Goal: Task Accomplishment & Management: Manage account settings

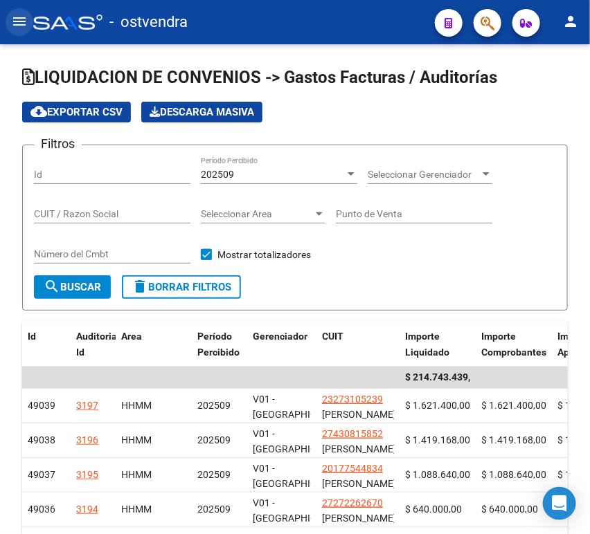
click at [26, 24] on mat-icon "menu" at bounding box center [19, 21] width 17 height 17
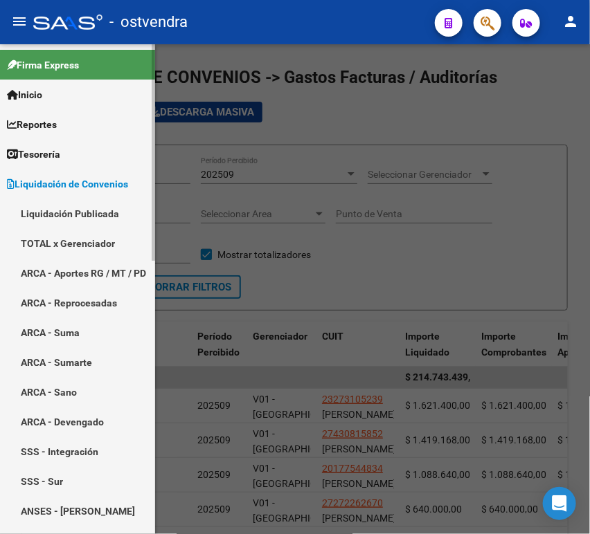
click at [48, 145] on link "Tesorería" at bounding box center [77, 154] width 155 height 30
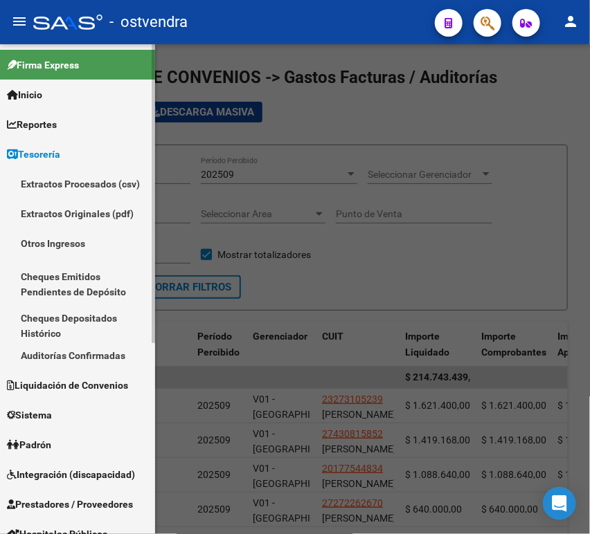
click at [67, 348] on link "Auditorías Confirmadas" at bounding box center [77, 356] width 155 height 30
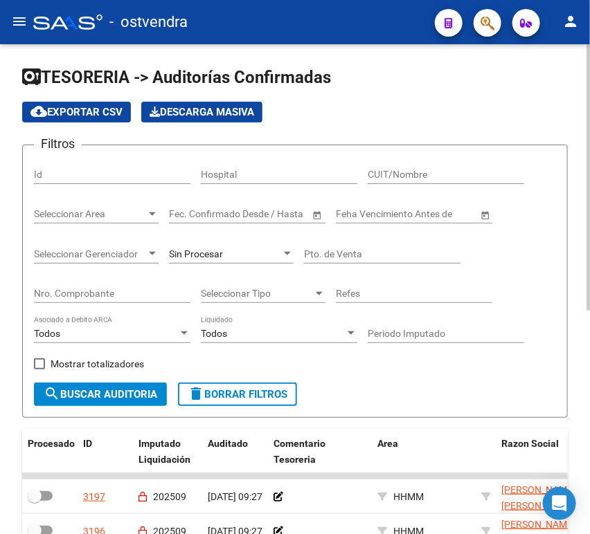
click at [129, 300] on div "Nro. Comprobante" at bounding box center [112, 289] width 156 height 28
paste input "3"
type input "3"
paste input "3"
type input "3"
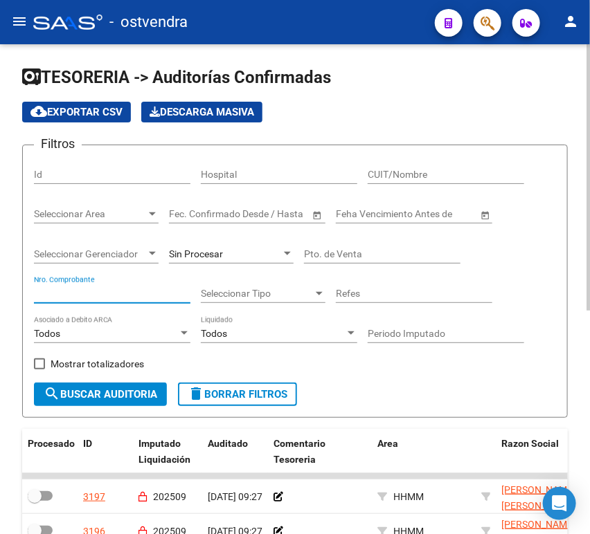
paste input "00202507"
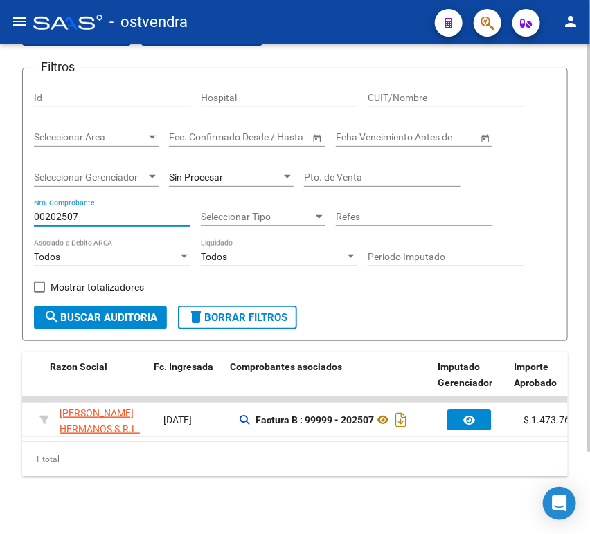
scroll to position [0, 451]
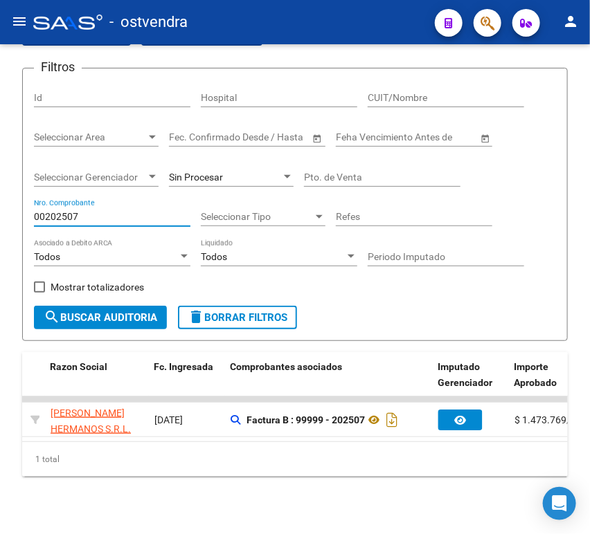
type input "00202507"
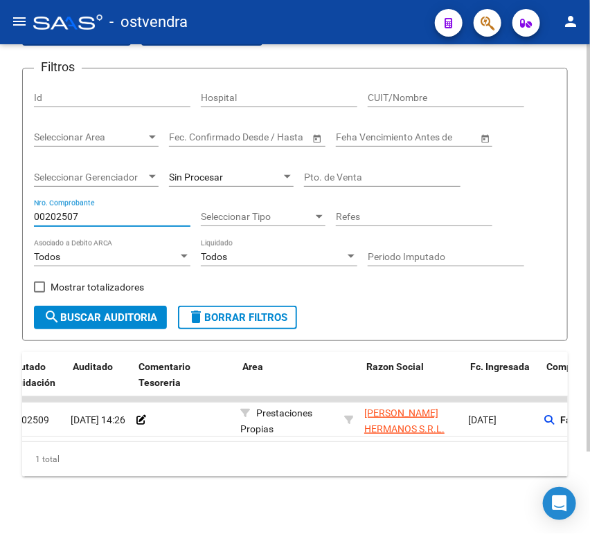
scroll to position [0, 134]
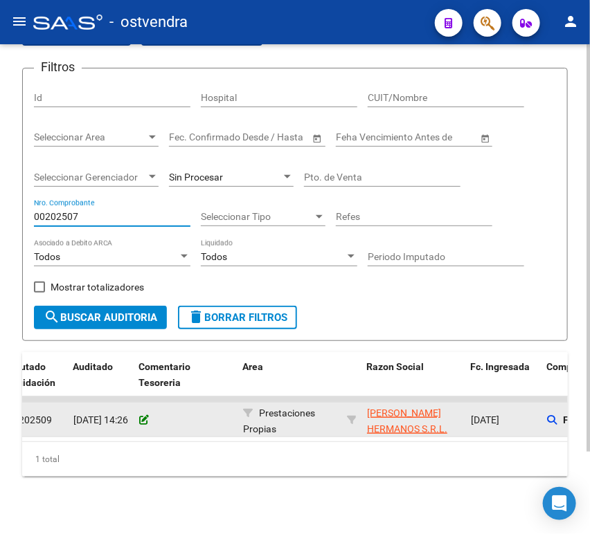
click at [150, 419] on div at bounding box center [185, 421] width 93 height 16
click at [145, 421] on icon at bounding box center [144, 420] width 10 height 10
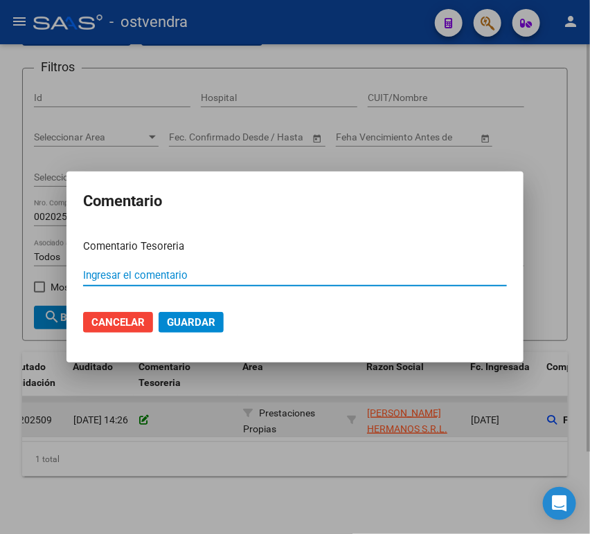
paste input "00202507"
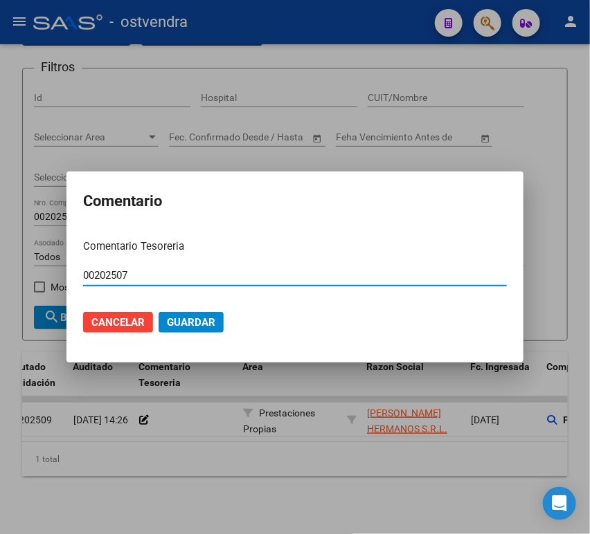
type input "00202507"
click at [210, 328] on button "Guardar" at bounding box center [191, 322] width 65 height 21
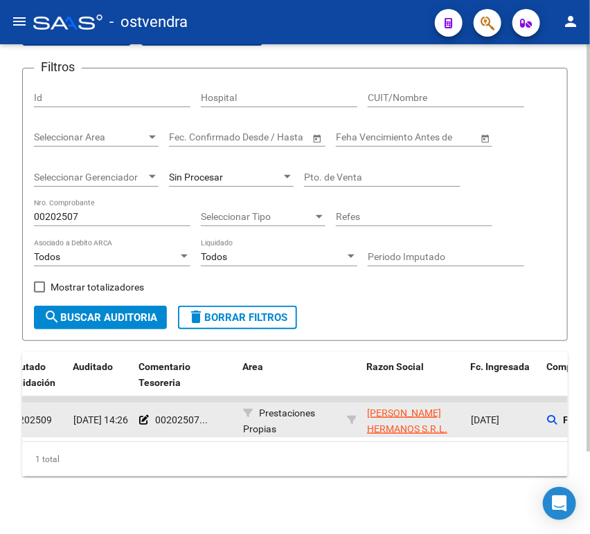
click at [141, 431] on datatable-body-cell "00202507..." at bounding box center [186, 420] width 104 height 34
click at [141, 416] on icon at bounding box center [144, 420] width 10 height 10
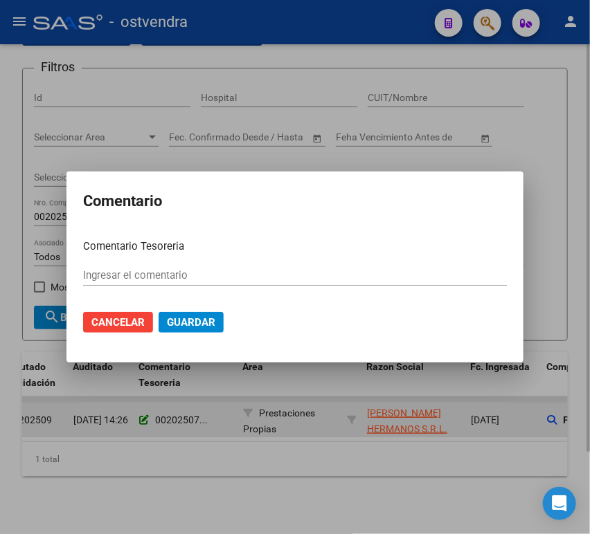
type input "00202507"
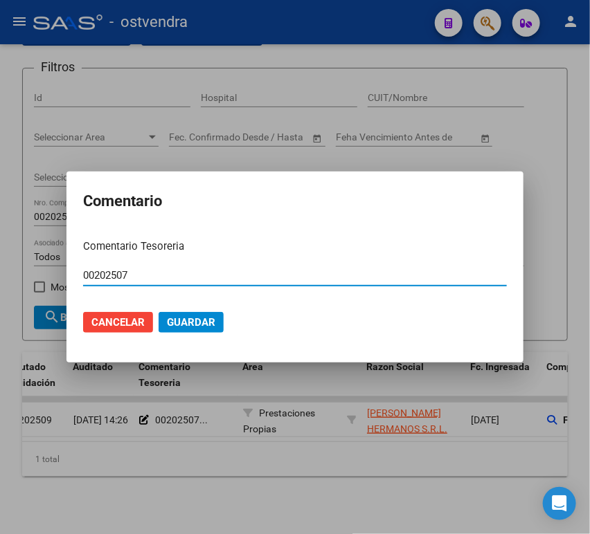
click at [186, 309] on mat-dialog-actions "Cancelar Guardar" at bounding box center [295, 322] width 424 height 47
click at [188, 328] on button "Guardar" at bounding box center [191, 322] width 65 height 21
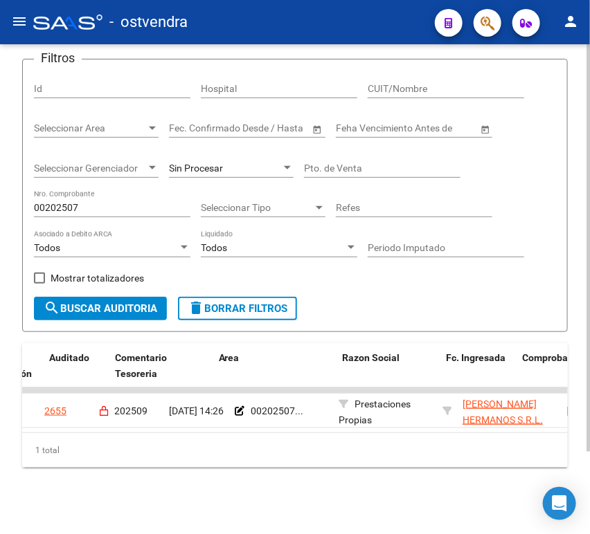
scroll to position [0, 0]
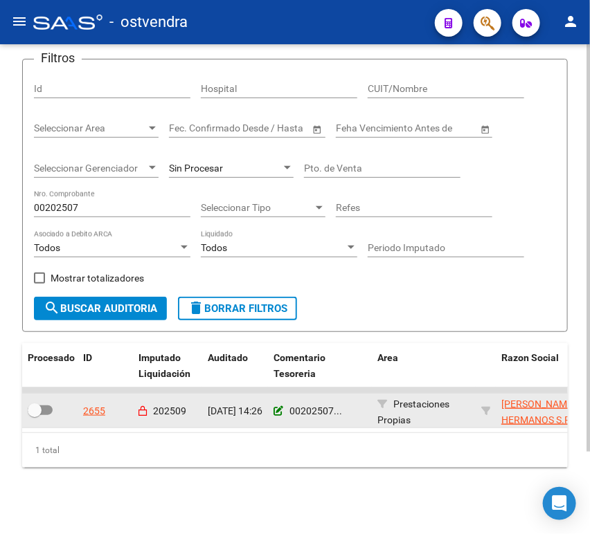
click at [280, 406] on icon at bounding box center [278, 411] width 10 height 10
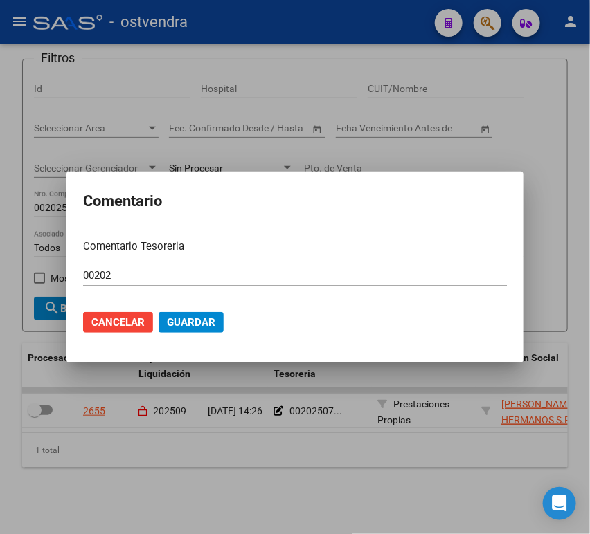
click at [181, 248] on p "Comentario Tesoreria" at bounding box center [295, 247] width 424 height 16
drag, startPoint x: 116, startPoint y: 279, endPoint x: -26, endPoint y: 281, distance: 142.6
click at [0, 281] on html "menu - ostvendra person Firma Express Inicio Calendario SSS Instructivos Contac…" at bounding box center [295, 267] width 590 height 534
paste input "507"
drag, startPoint x: 163, startPoint y: 286, endPoint x: 151, endPoint y: 281, distance: 13.4
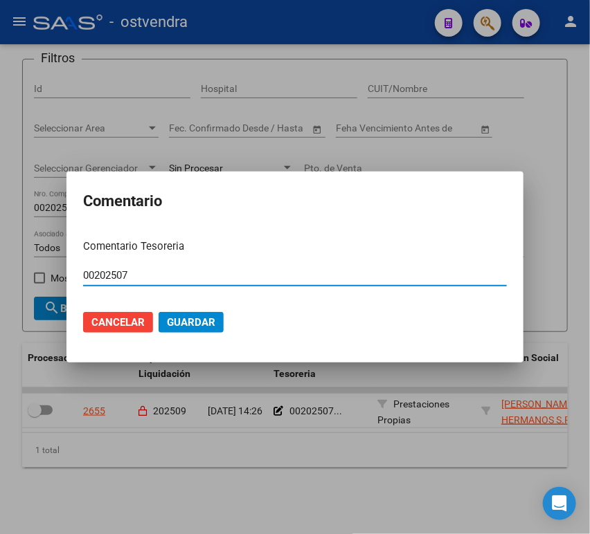
click at [155, 284] on div "00202507 Ingresar el comentario" at bounding box center [295, 282] width 424 height 34
drag, startPoint x: 107, startPoint y: 273, endPoint x: 20, endPoint y: 265, distance: 87.6
click at [22, 265] on div "Comentario Comentario Tesoreria 00202507 Ingresar el comentario Cancelar Guardar" at bounding box center [295, 267] width 590 height 534
paste input "text"
type input "0"
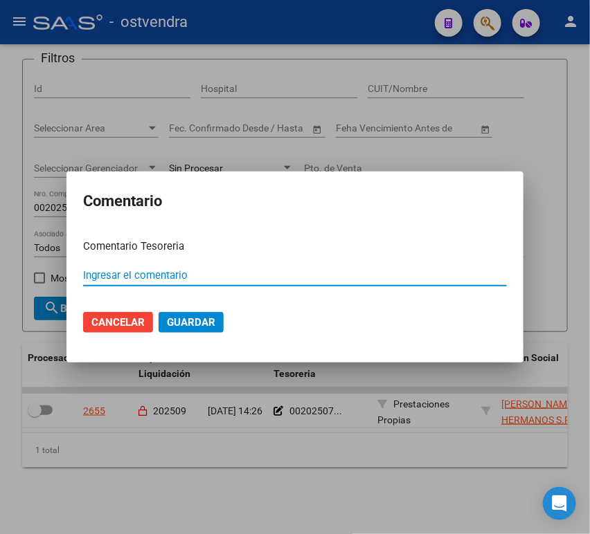
paste input "-00012397"
click at [88, 275] on input "-00012397" at bounding box center [295, 275] width 424 height 12
type input "00012397"
click at [188, 314] on button "Guardar" at bounding box center [191, 322] width 65 height 21
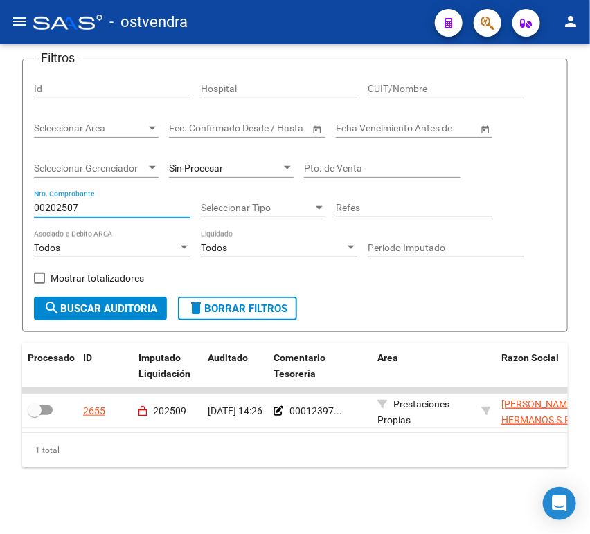
drag, startPoint x: 28, startPoint y: 190, endPoint x: -42, endPoint y: 188, distance: 70.7
click at [0, 188] on html "menu - ostvendra person Firma Express Inicio Calendario SSS Instructivos Contac…" at bounding box center [295, 267] width 590 height 534
paste input "-0001239"
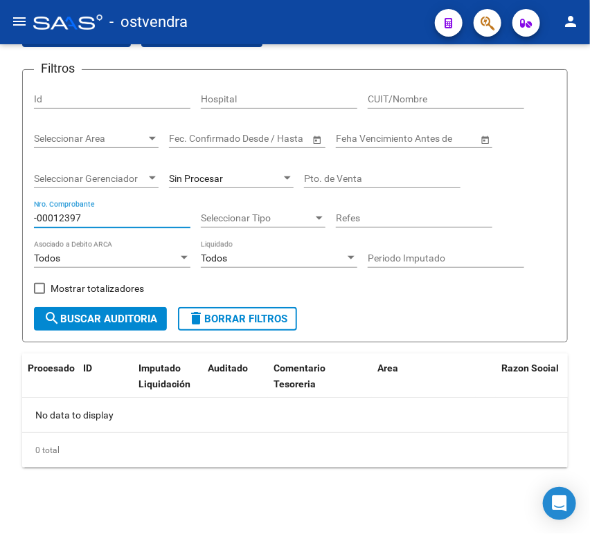
scroll to position [76, 0]
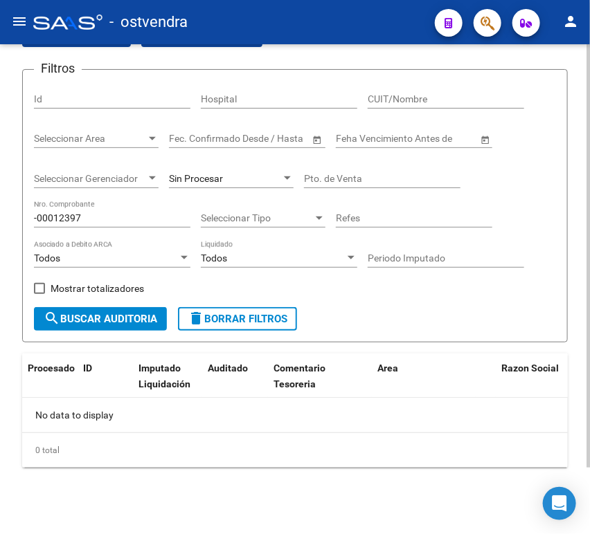
drag, startPoint x: 92, startPoint y: 209, endPoint x: 11, endPoint y: 216, distance: 81.3
click at [10, 215] on div "TESORERIA -> Auditorías Confirmadas cloud_download Exportar CSV Descarga Masiva…" at bounding box center [295, 252] width 590 height 566
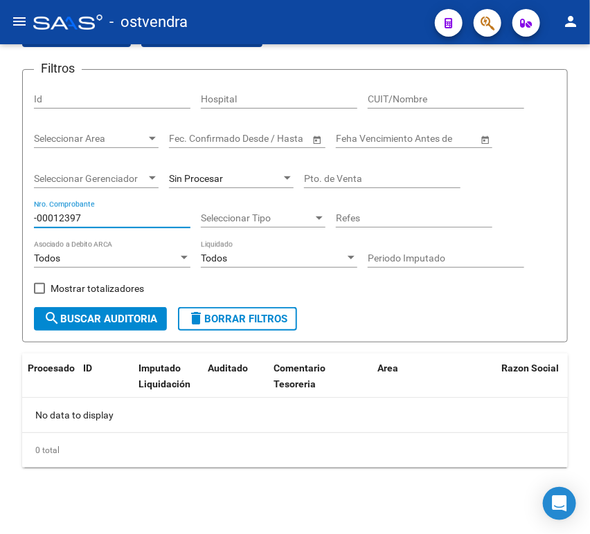
drag, startPoint x: 78, startPoint y: 215, endPoint x: -64, endPoint y: 224, distance: 141.5
click at [0, 224] on html "menu - ostvendra person Firma Express Inicio Calendario SSS Instructivos Contac…" at bounding box center [295, 267] width 590 height 534
paste input "00005979"
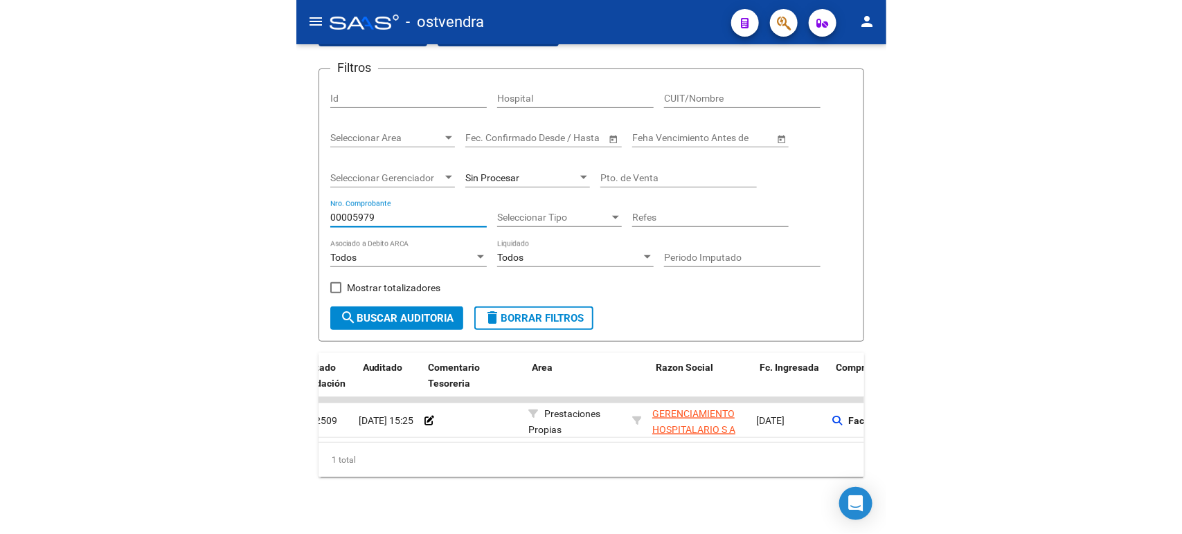
scroll to position [0, 141]
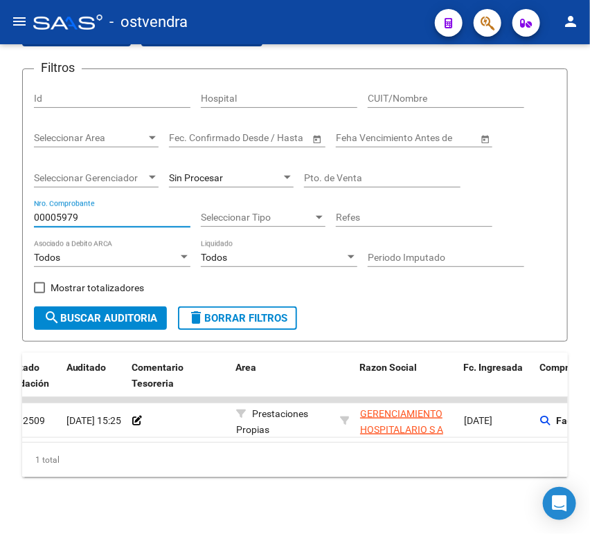
type input "00005979"
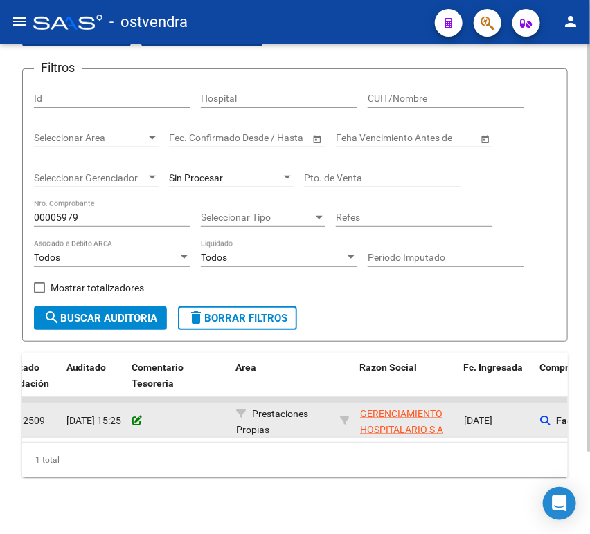
click at [138, 422] on icon at bounding box center [137, 421] width 10 height 10
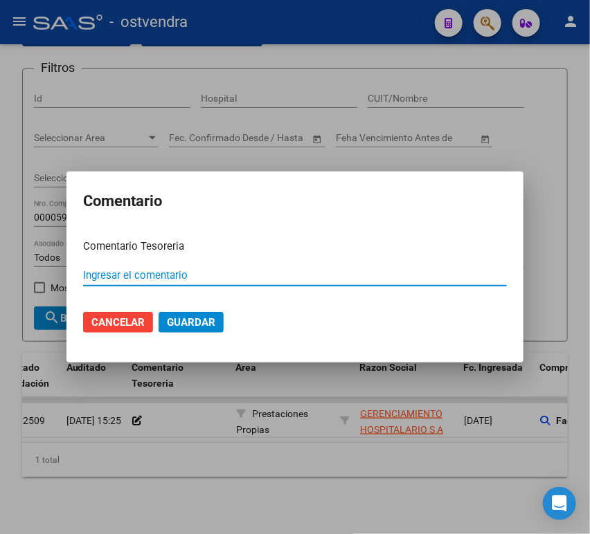
paste input "00012394"
type input "00012394"
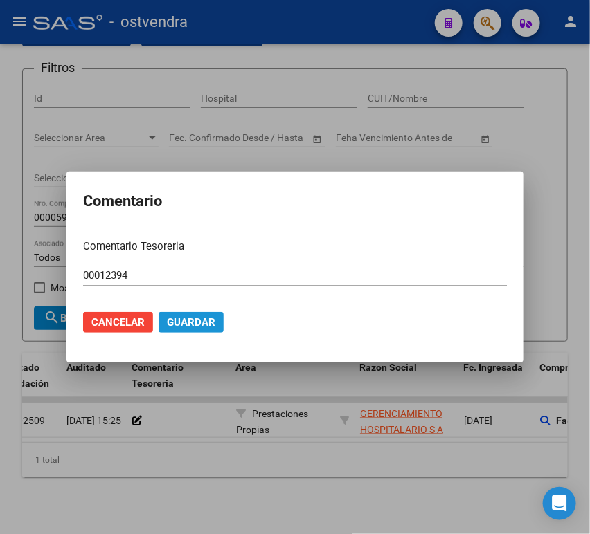
click at [186, 323] on span "Guardar" at bounding box center [191, 322] width 48 height 12
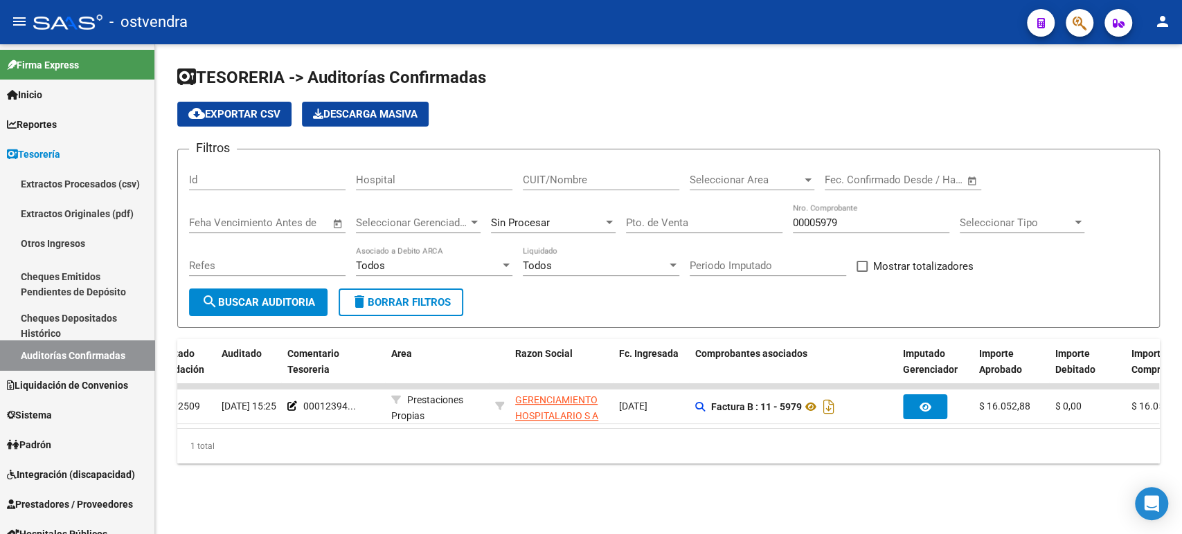
scroll to position [0, 0]
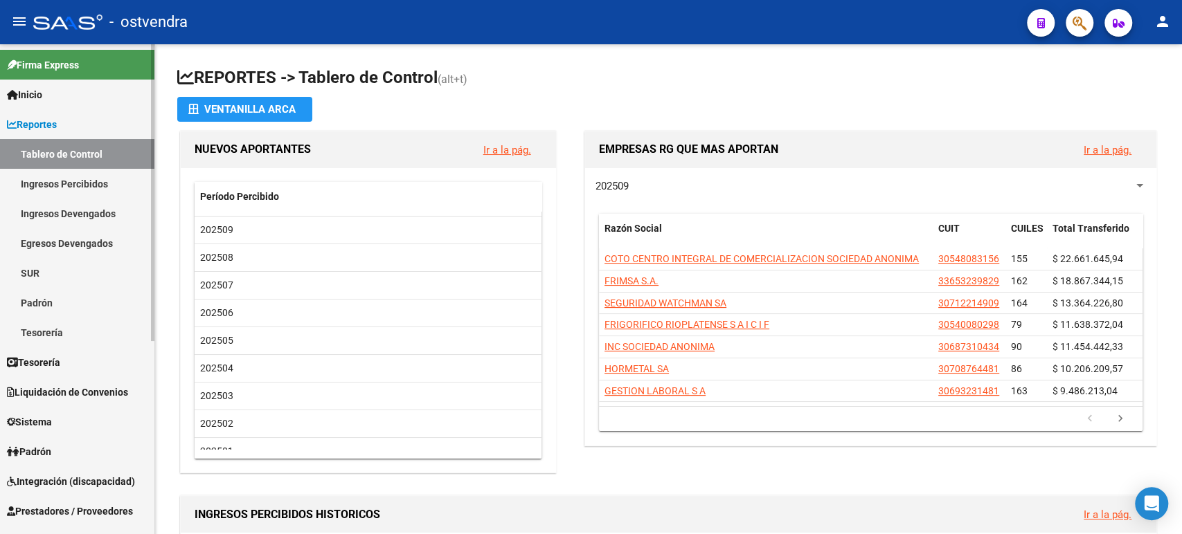
click at [79, 313] on link "Padrón" at bounding box center [77, 303] width 154 height 30
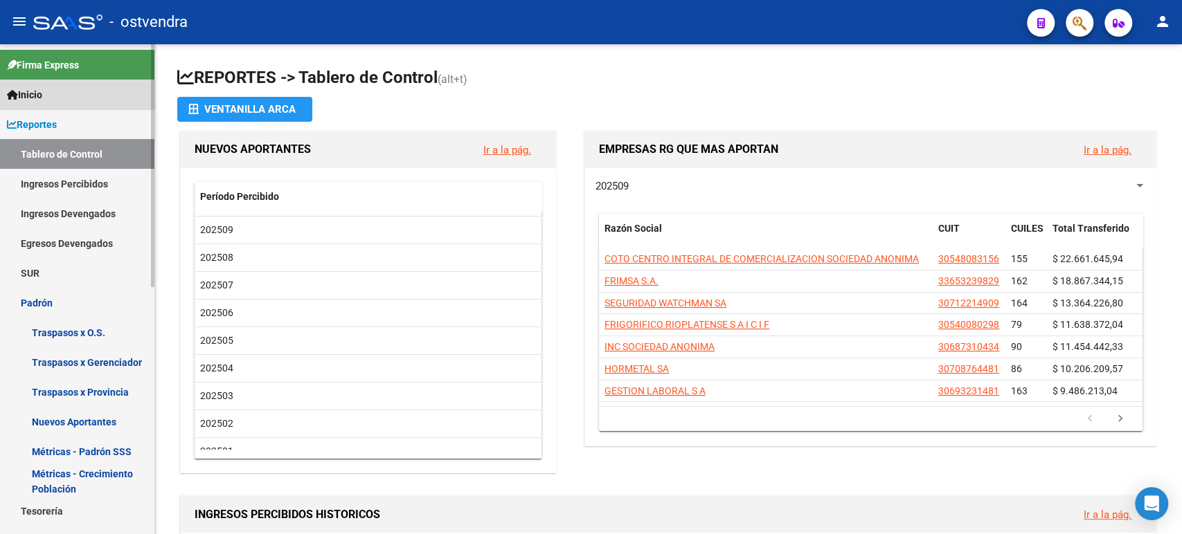
click at [50, 87] on link "Inicio" at bounding box center [77, 95] width 154 height 30
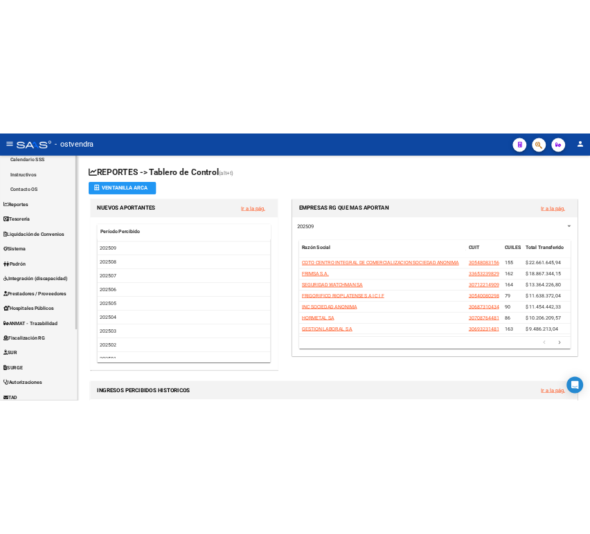
scroll to position [77, 0]
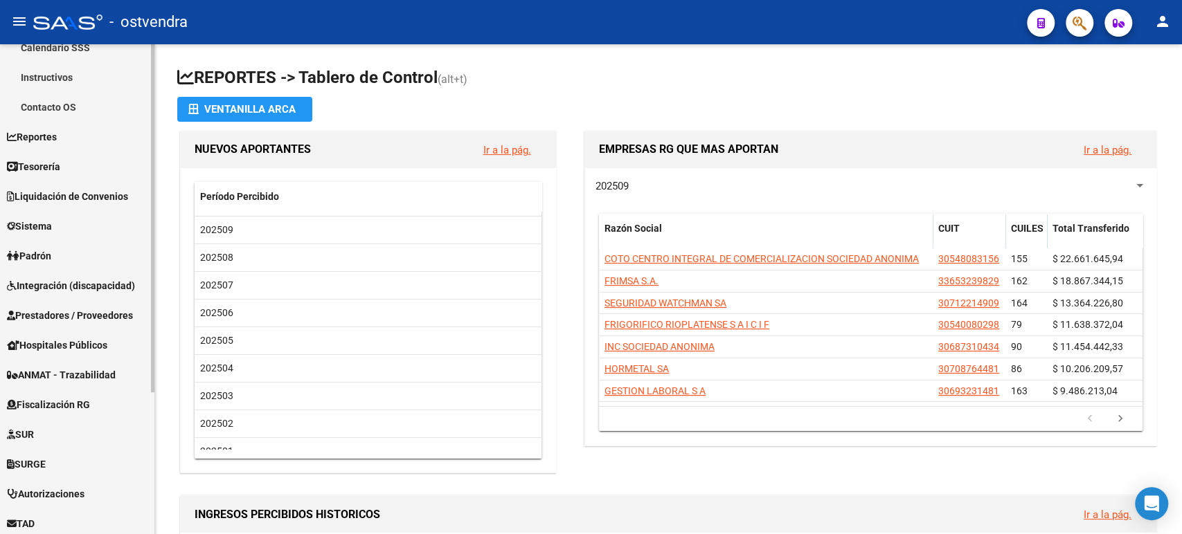
click at [53, 164] on span "Tesorería" at bounding box center [33, 166] width 53 height 15
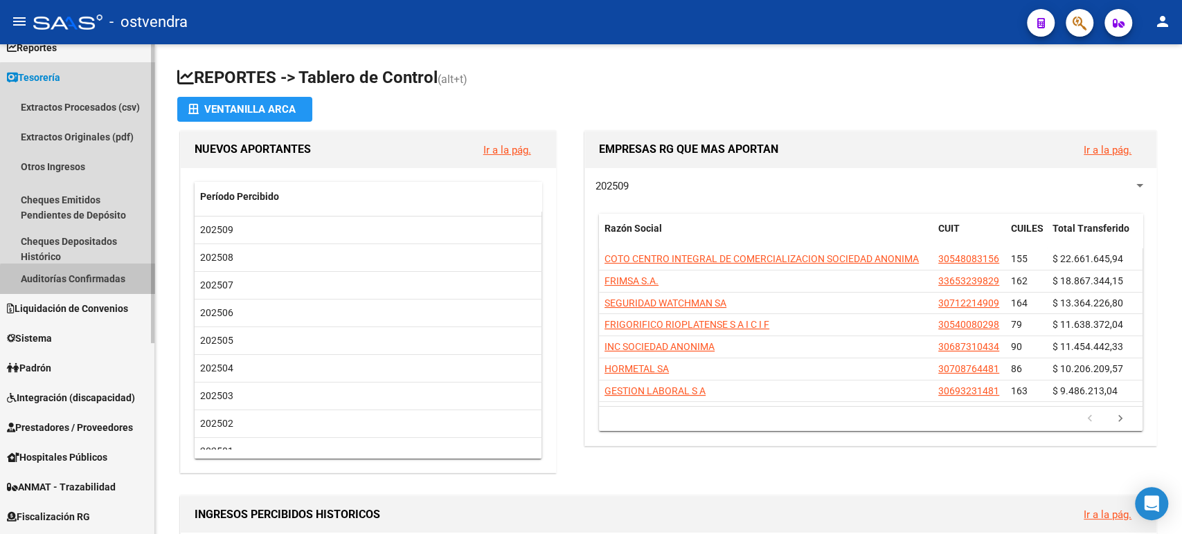
click at [94, 288] on link "Auditorías Confirmadas" at bounding box center [77, 279] width 154 height 30
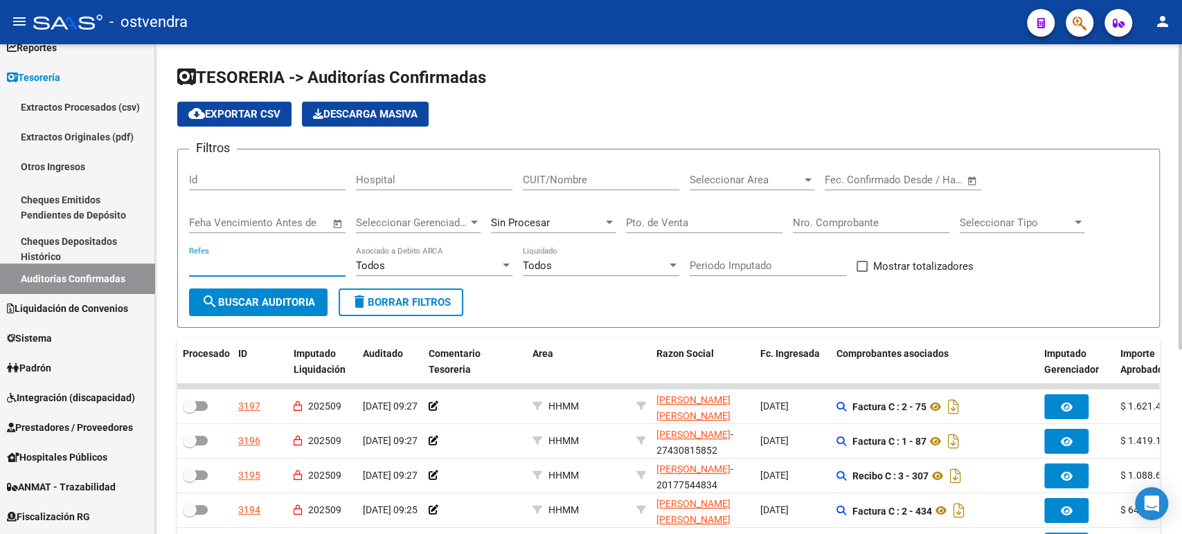
click at [294, 260] on input "Refes" at bounding box center [267, 266] width 156 height 12
click at [831, 215] on div "Nro. Comprobante" at bounding box center [871, 219] width 156 height 30
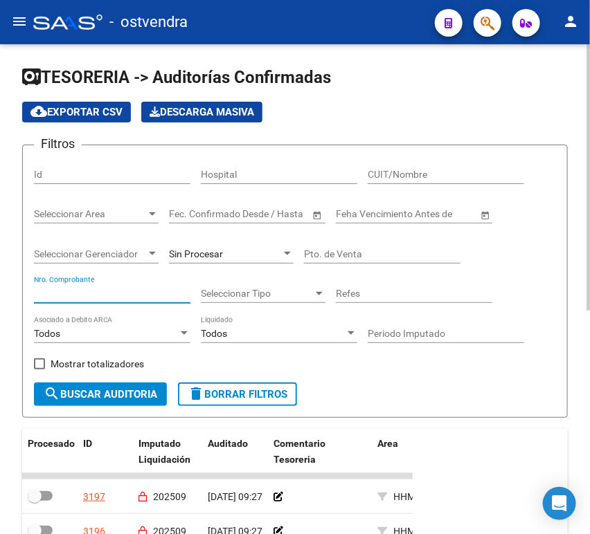
click at [118, 293] on input "Nro. Comprobante" at bounding box center [112, 294] width 156 height 12
paste input "081689"
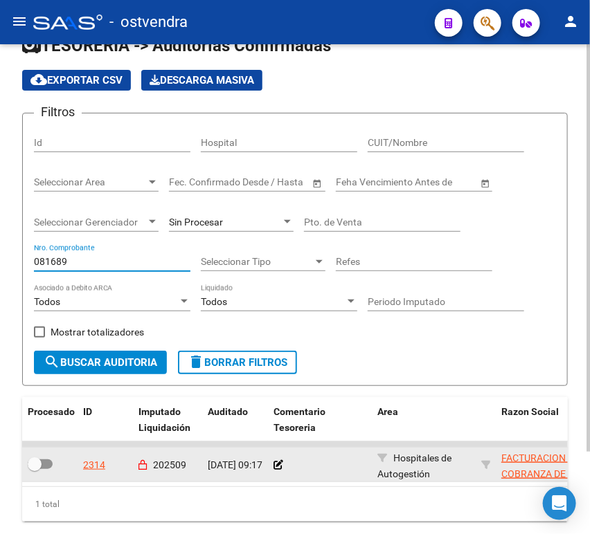
scroll to position [77, 0]
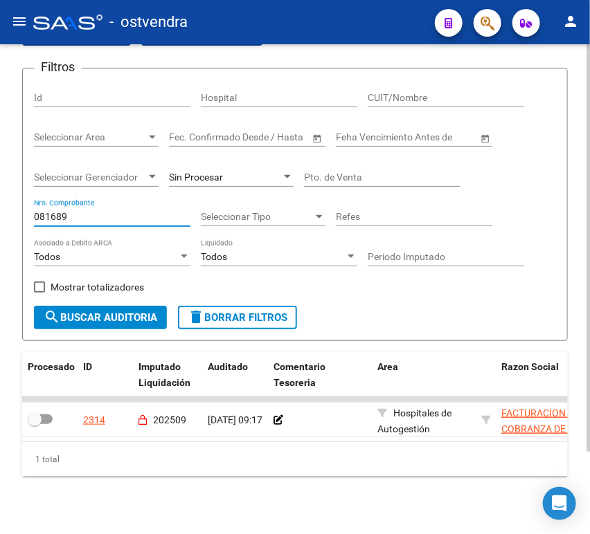
type input "081689"
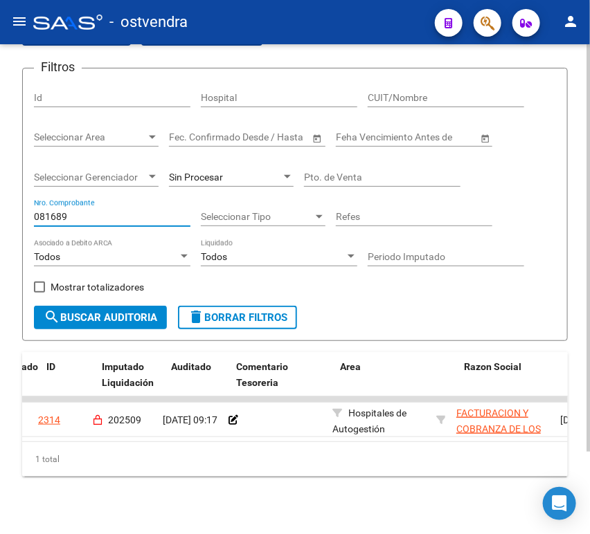
scroll to position [0, 37]
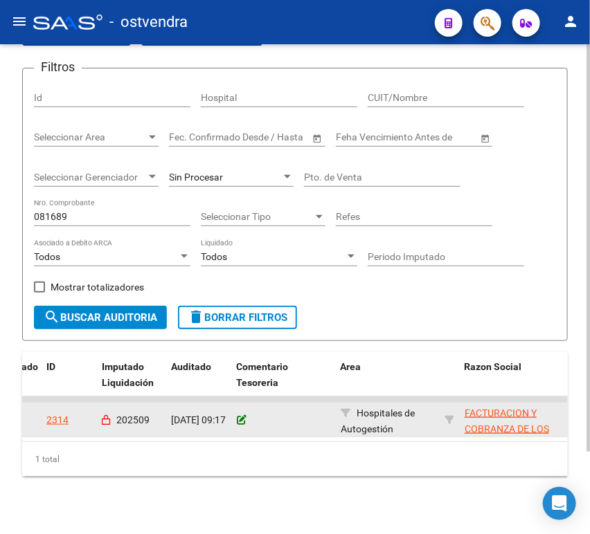
click at [237, 425] on icon at bounding box center [242, 420] width 10 height 10
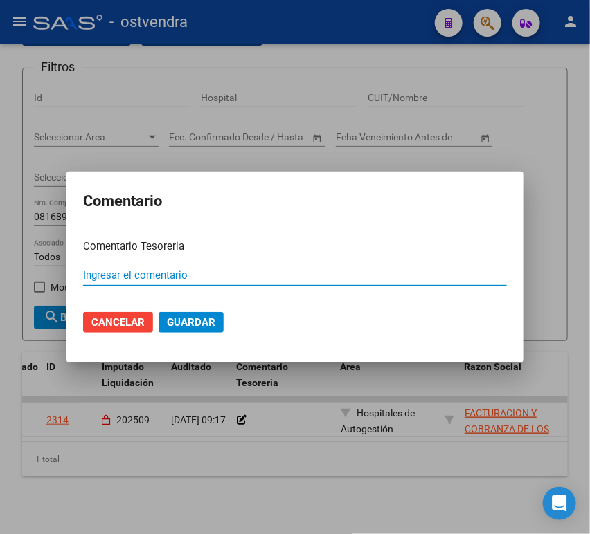
paste input "00012398"
type input "00012398"
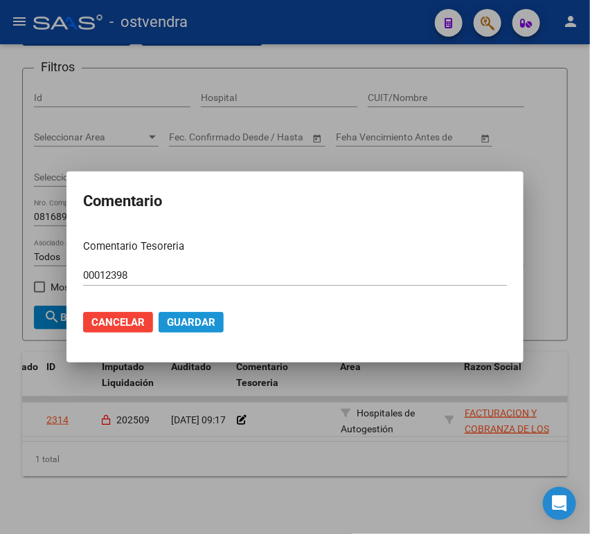
click at [182, 317] on span "Guardar" at bounding box center [191, 322] width 48 height 12
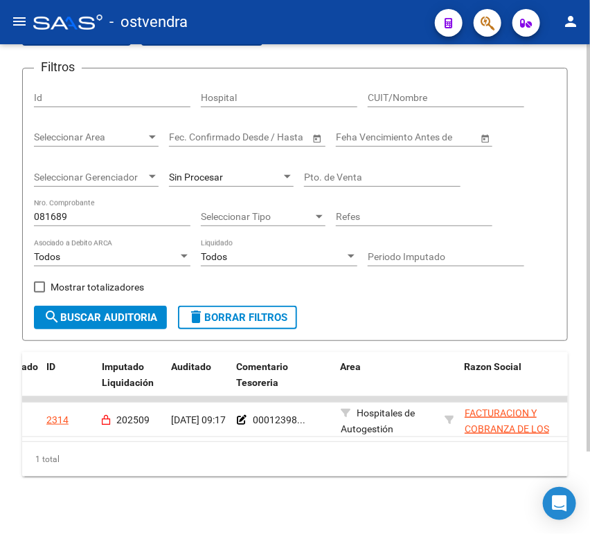
drag, startPoint x: 136, startPoint y: 181, endPoint x: 93, endPoint y: 233, distance: 67.4
click at [95, 230] on div "Filtros Id Hospital CUIT/Nombre Seleccionar Area Seleccionar Area Fecha inicio …" at bounding box center [295, 193] width 522 height 226
click at [89, 225] on div "081689 Nro. Comprobante" at bounding box center [112, 213] width 156 height 28
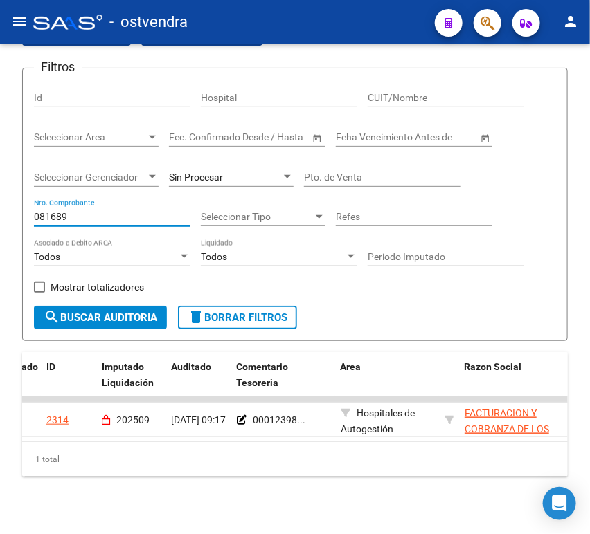
drag, startPoint x: 78, startPoint y: 219, endPoint x: -1, endPoint y: 219, distance: 78.2
click at [0, 219] on html "menu - ostvendra person Firma Express Inicio Calendario SSS Instructivos Contac…" at bounding box center [295, 267] width 590 height 534
paste input "081863"
type input "0081863"
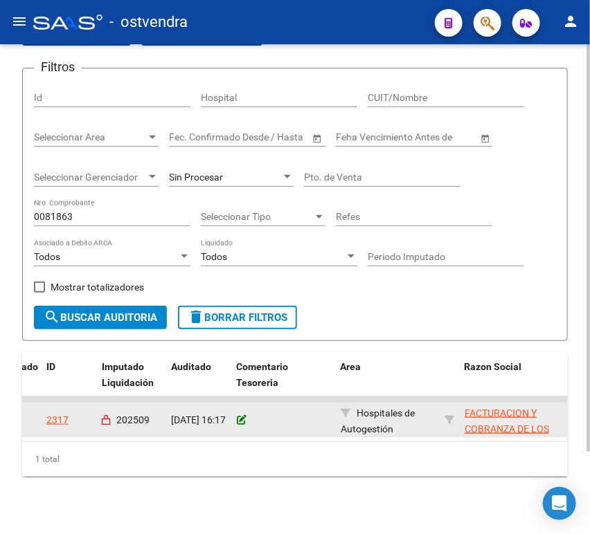
click at [242, 421] on icon at bounding box center [242, 420] width 10 height 10
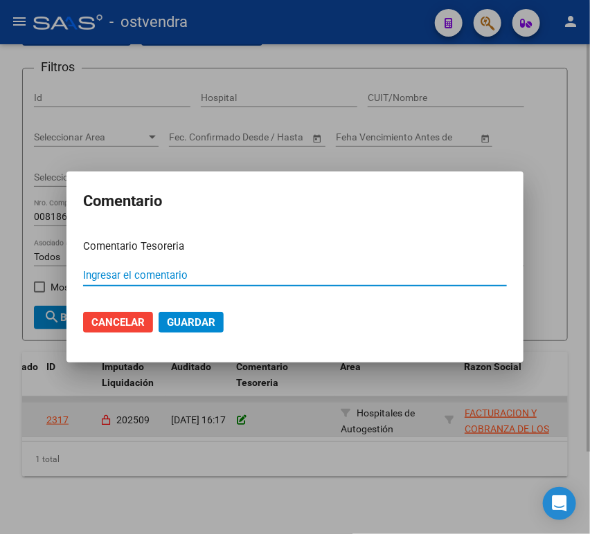
paste input "00012399"
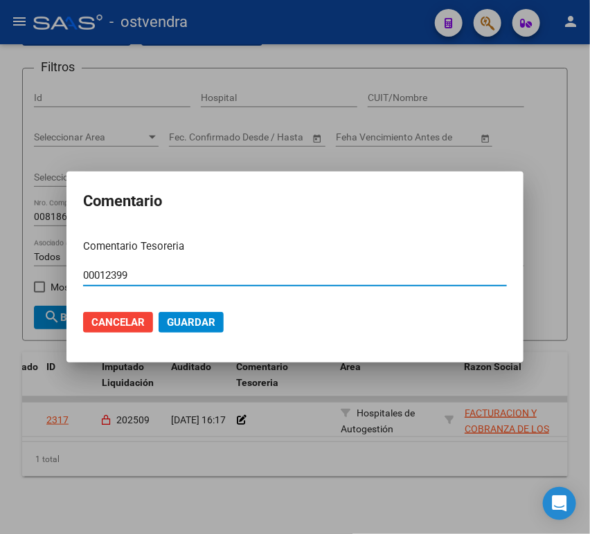
type input "00012399"
click at [216, 319] on button "Guardar" at bounding box center [191, 322] width 65 height 21
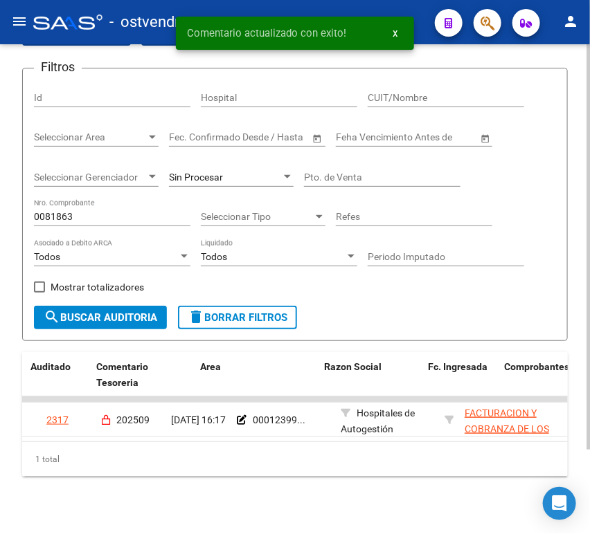
scroll to position [0, 514]
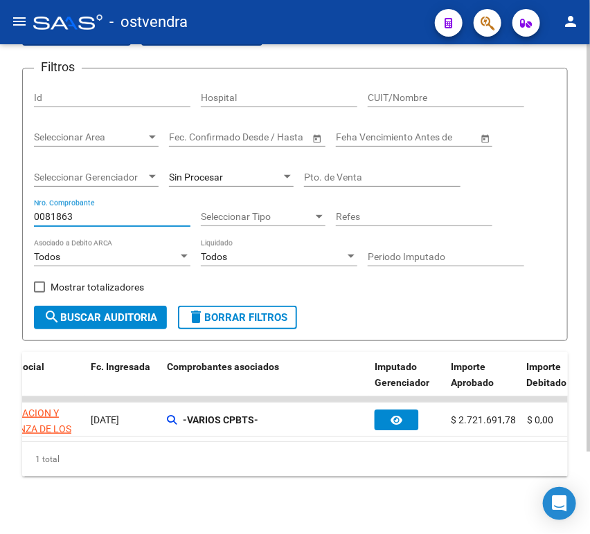
drag, startPoint x: 127, startPoint y: 217, endPoint x: 17, endPoint y: 226, distance: 111.1
click at [17, 226] on div "TESORERIA -> Auditorías Confirmadas cloud_download Exportar CSV Descarga Masiva…" at bounding box center [295, 255] width 590 height 576
paste input "082131"
type input "00082131"
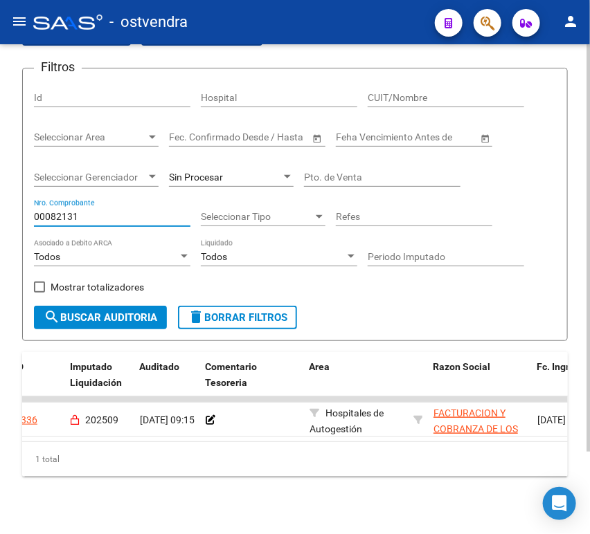
scroll to position [0, 64]
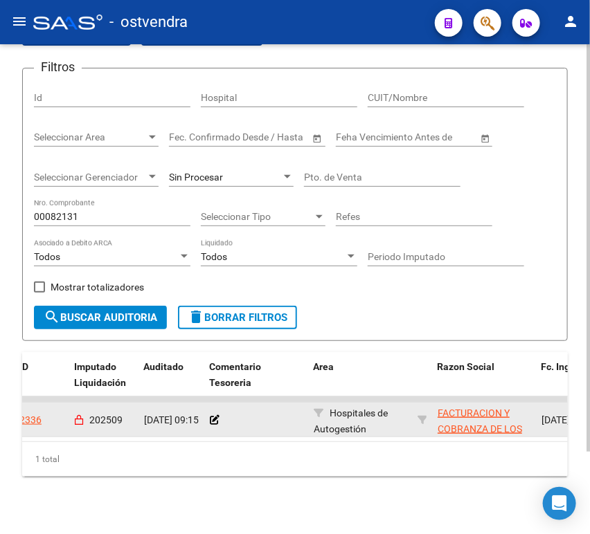
click at [219, 419] on div at bounding box center [256, 421] width 93 height 16
click at [210, 413] on div at bounding box center [256, 421] width 93 height 16
click at [213, 424] on icon at bounding box center [215, 420] width 10 height 10
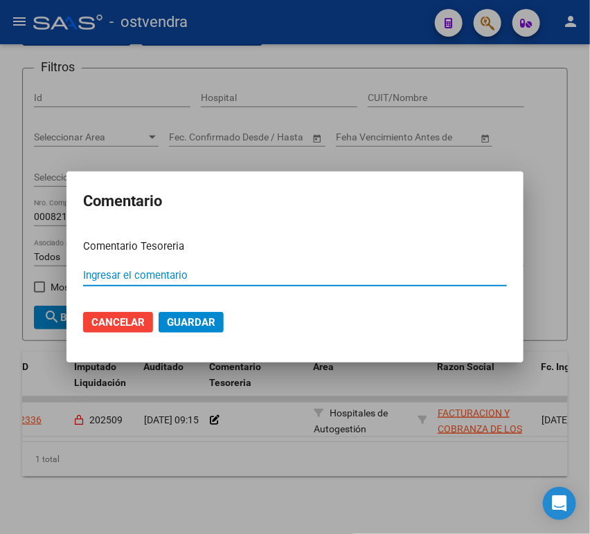
paste input "00012400"
type input "00012400"
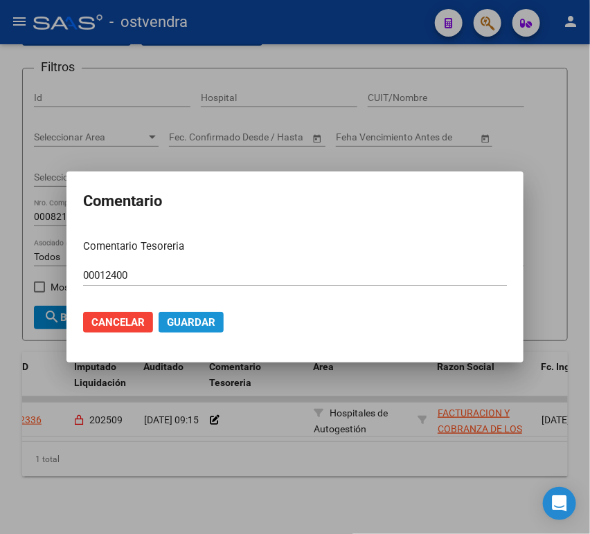
click at [209, 312] on button "Guardar" at bounding box center [191, 322] width 65 height 21
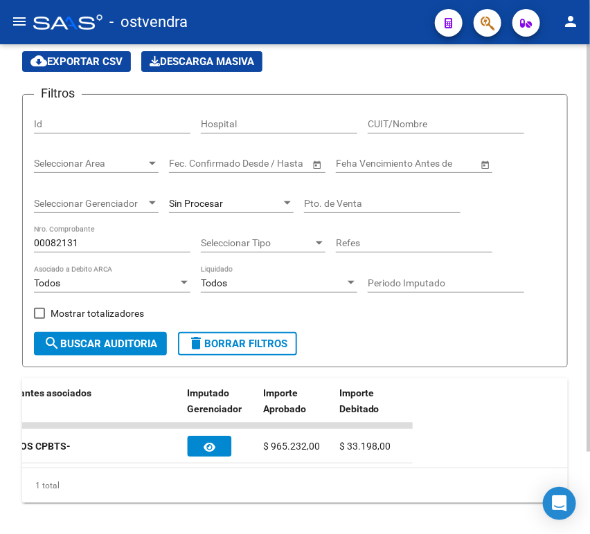
scroll to position [99, 0]
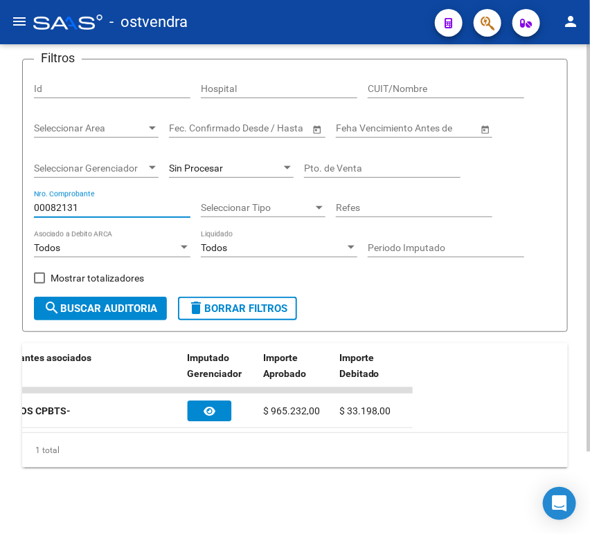
drag, startPoint x: 147, startPoint y: 197, endPoint x: 5, endPoint y: 183, distance: 142.6
click at [5, 183] on div "TESORERIA -> Auditorías Confirmadas cloud_download Exportar CSV Descarga Masiva…" at bounding box center [295, 246] width 590 height 576
paste input "3"
type input "3"
paste input "3"
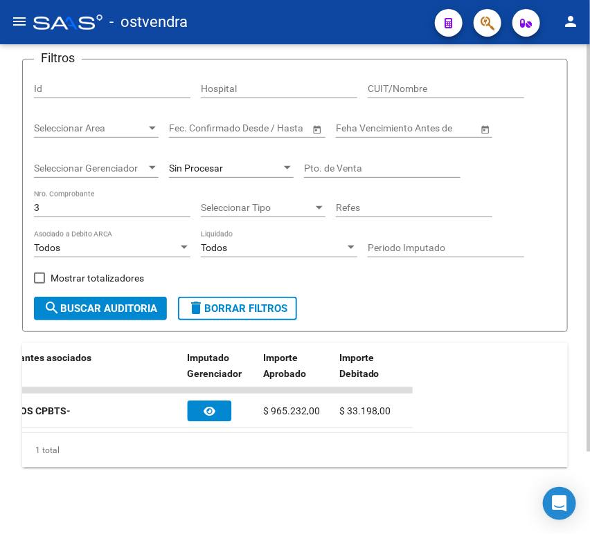
click at [104, 202] on input "3" at bounding box center [112, 208] width 156 height 12
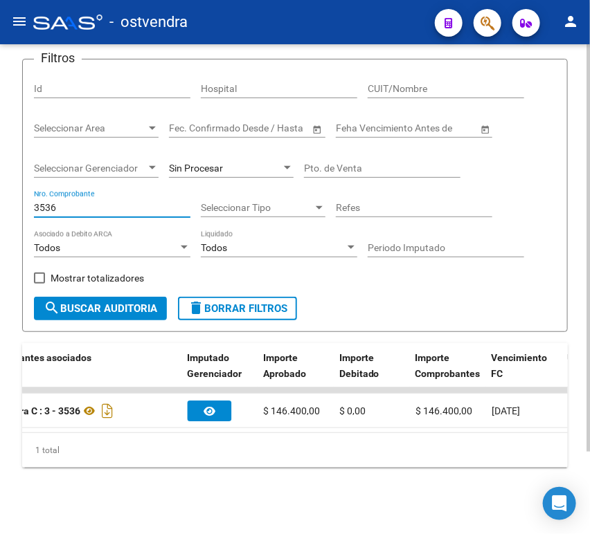
type input "3536"
click at [334, 420] on datatable-body "2689 202509 [DATE] 14:59 Prestaciones Propias GRUPO VAGUES - 33712393659 [DATE]…" at bounding box center [294, 410] width 545 height 45
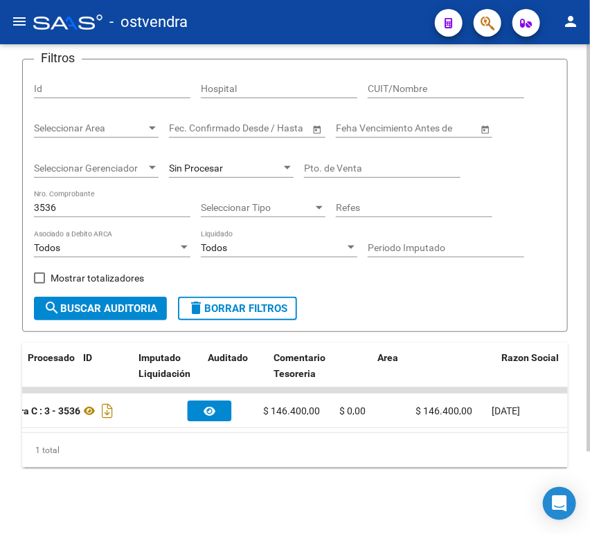
scroll to position [0, 0]
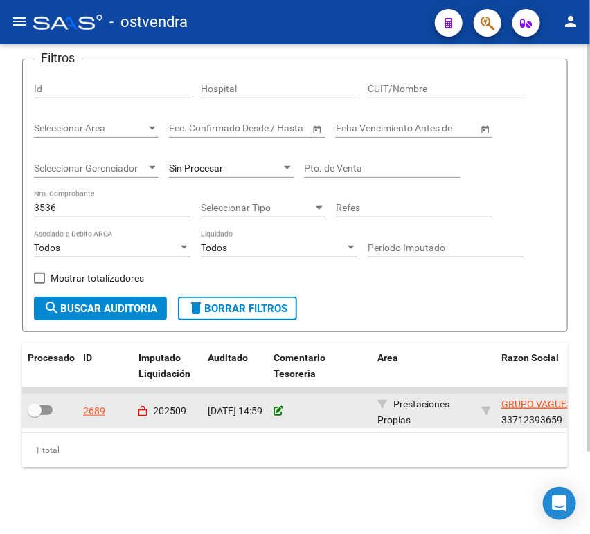
click at [273, 401] on datatable-body-cell at bounding box center [320, 411] width 104 height 34
click at [277, 406] on icon at bounding box center [278, 411] width 10 height 10
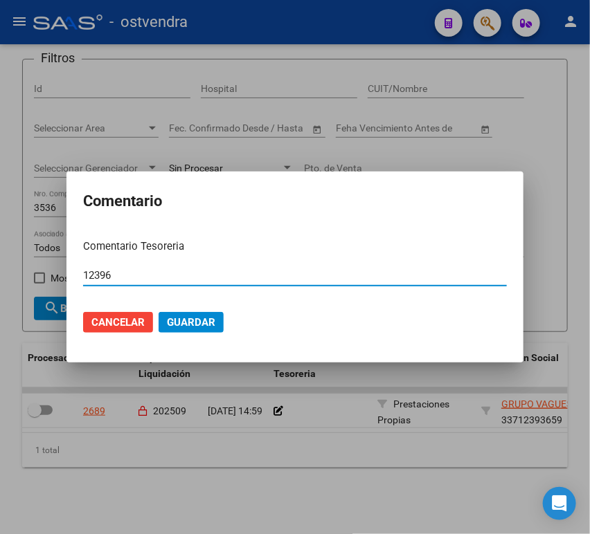
type input "12396"
click at [159, 312] on button "Guardar" at bounding box center [191, 322] width 65 height 21
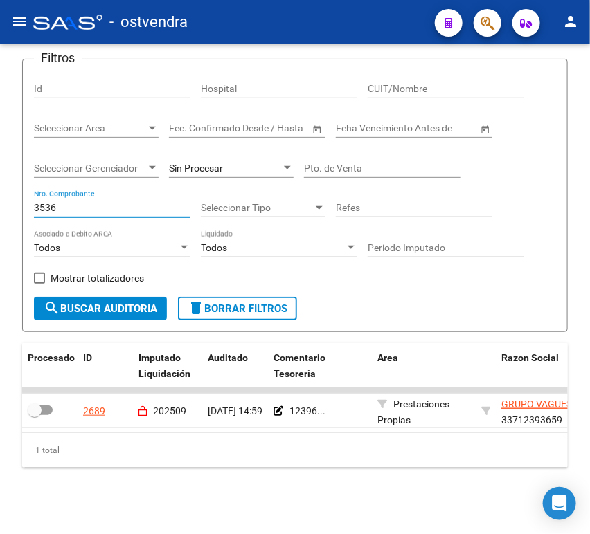
drag, startPoint x: 56, startPoint y: 195, endPoint x: -1, endPoint y: 192, distance: 56.8
click at [0, 192] on html "menu - ostvendra person Firma Express Inicio Calendario SSS Instructivos Contac…" at bounding box center [295, 267] width 590 height 534
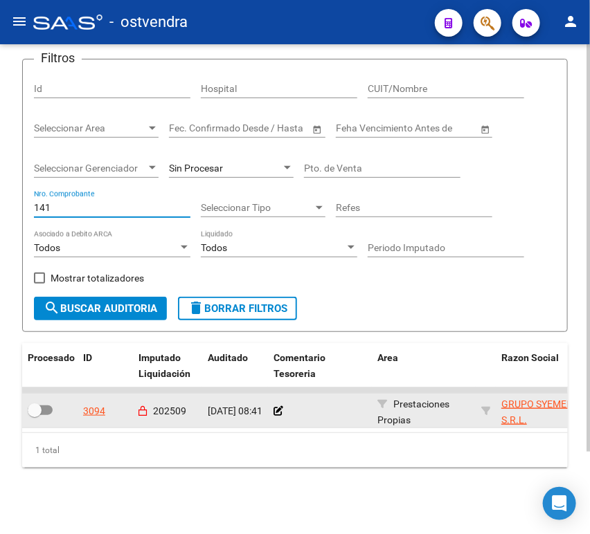
type input "141"
click at [282, 404] on div at bounding box center [319, 412] width 93 height 16
click at [266, 397] on datatable-body-cell "[DATE] 08:41" at bounding box center [235, 411] width 66 height 34
click at [272, 397] on datatable-body-cell at bounding box center [320, 411] width 104 height 34
click at [273, 406] on icon at bounding box center [278, 411] width 10 height 10
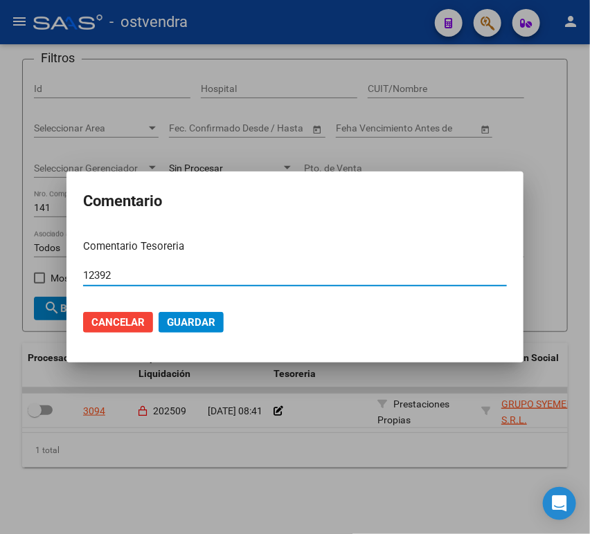
type input "12392"
click at [159, 312] on button "Guardar" at bounding box center [191, 322] width 65 height 21
